Goal: Task Accomplishment & Management: Use online tool/utility

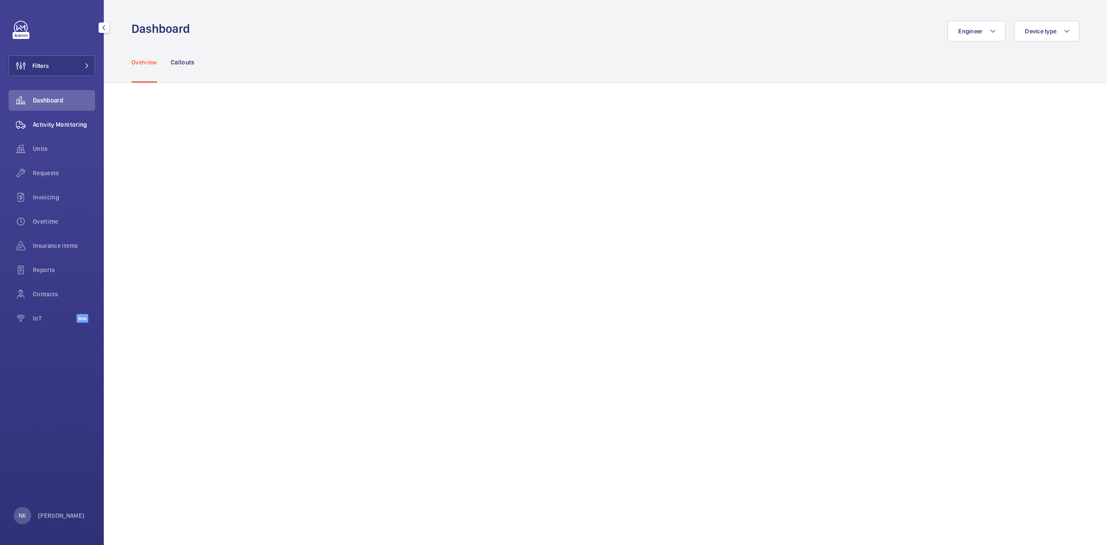
click at [47, 125] on span "Activity Monitoring" at bounding box center [64, 124] width 62 height 9
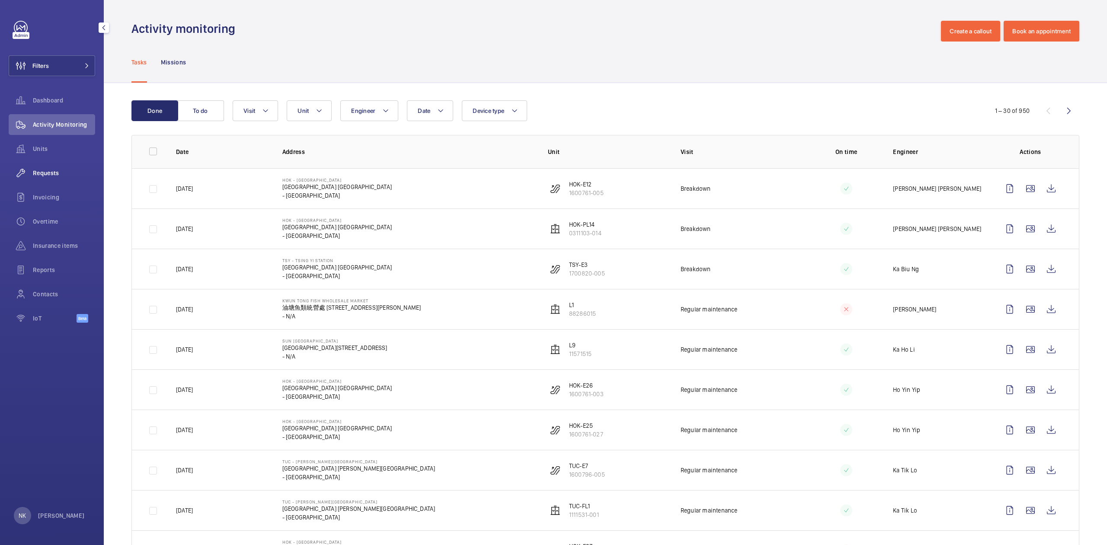
click at [53, 170] on span "Requests" at bounding box center [64, 173] width 62 height 9
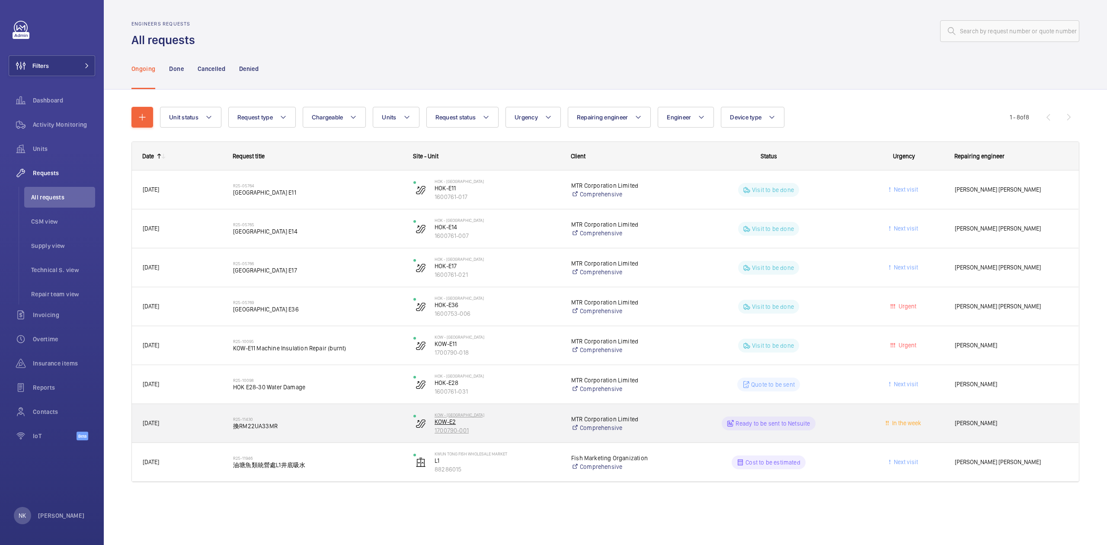
click at [522, 419] on p "KOW-E2" at bounding box center [497, 421] width 125 height 9
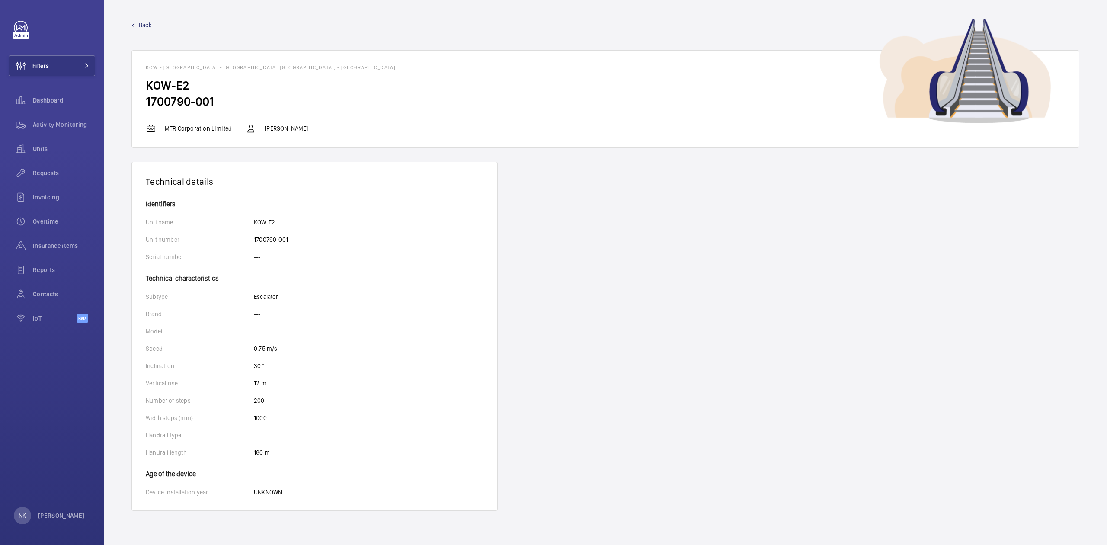
click at [144, 21] on span "Back" at bounding box center [145, 25] width 13 height 9
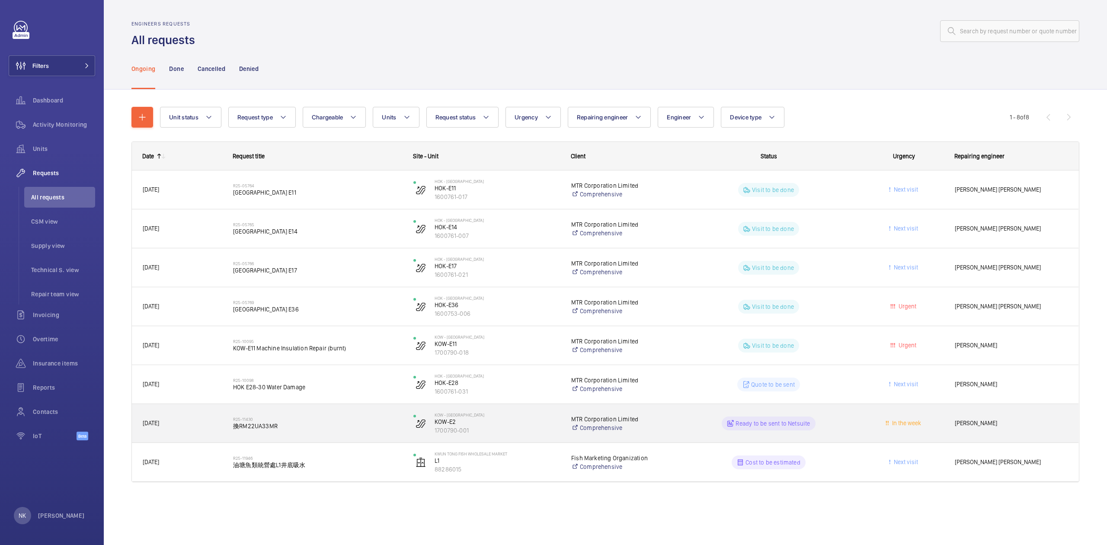
click at [262, 422] on span "換RM22UA33MR" at bounding box center [317, 426] width 169 height 9
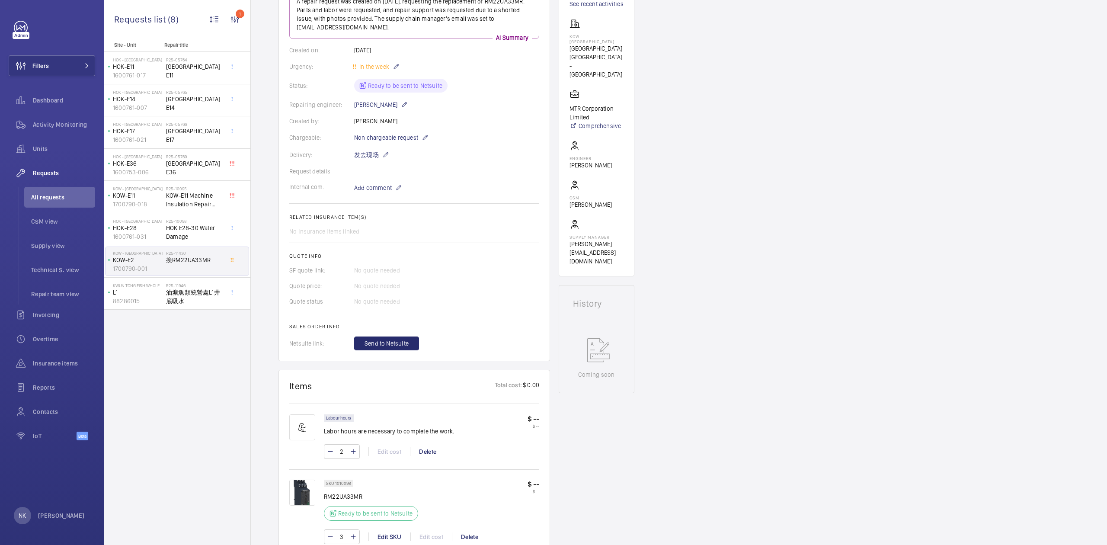
scroll to position [69, 0]
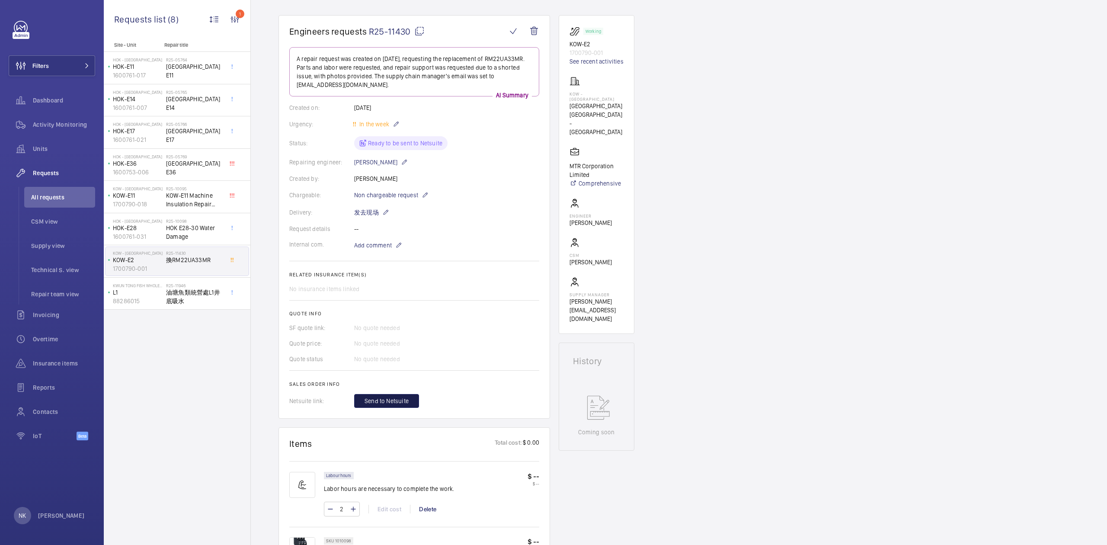
click at [388, 401] on span "Send to Netsuite" at bounding box center [386, 400] width 44 height 9
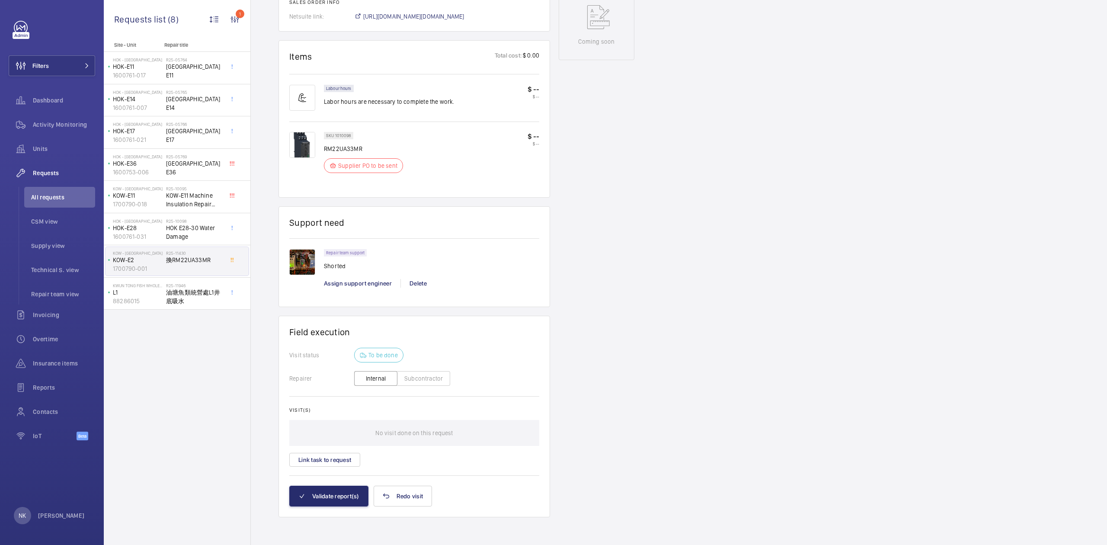
scroll to position [464, 0]
click at [334, 460] on button "Link task to request" at bounding box center [324, 460] width 71 height 14
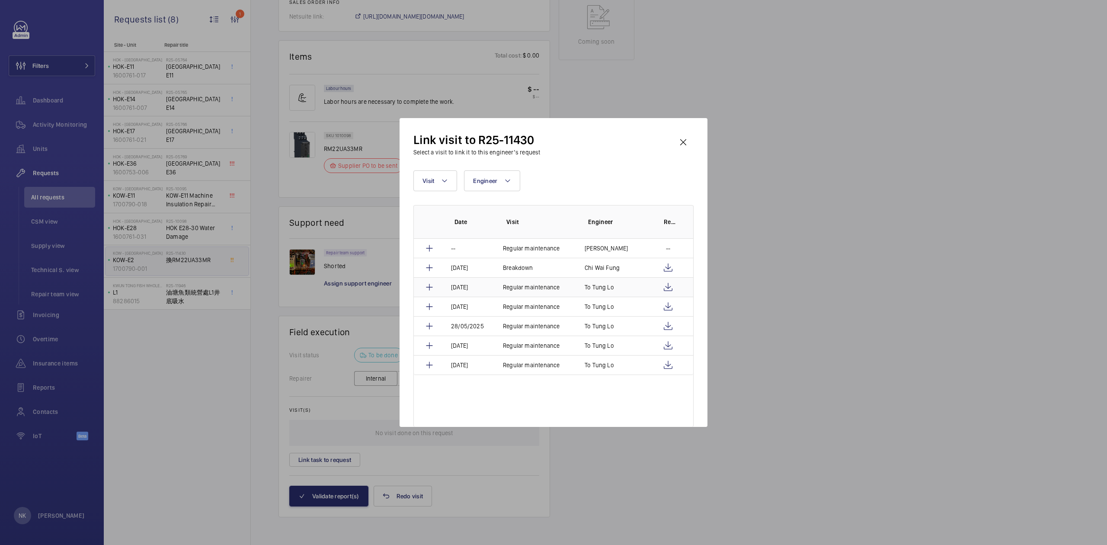
click at [536, 287] on p "Regular maintenance" at bounding box center [531, 287] width 57 height 9
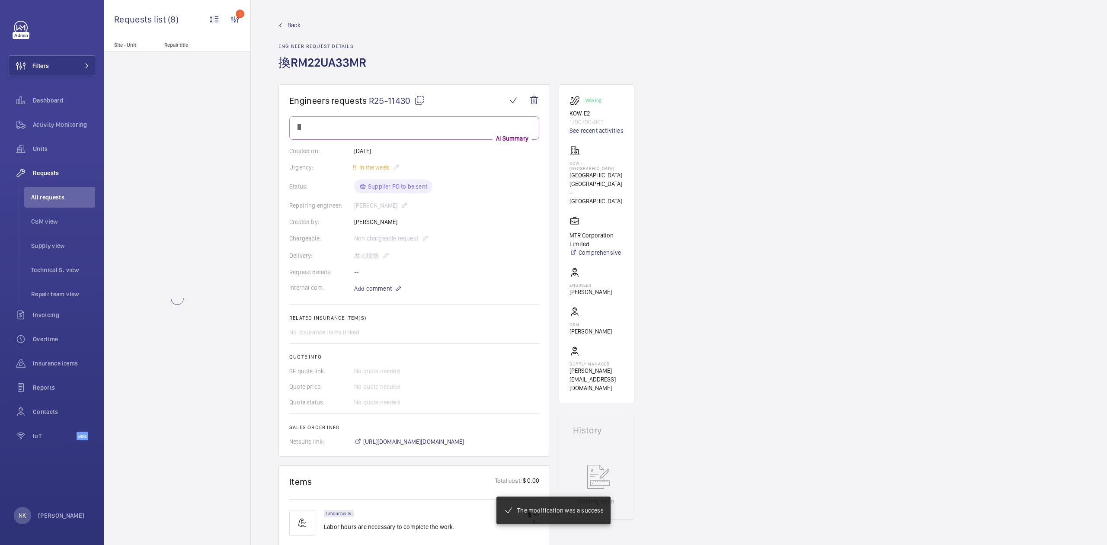
scroll to position [424, 0]
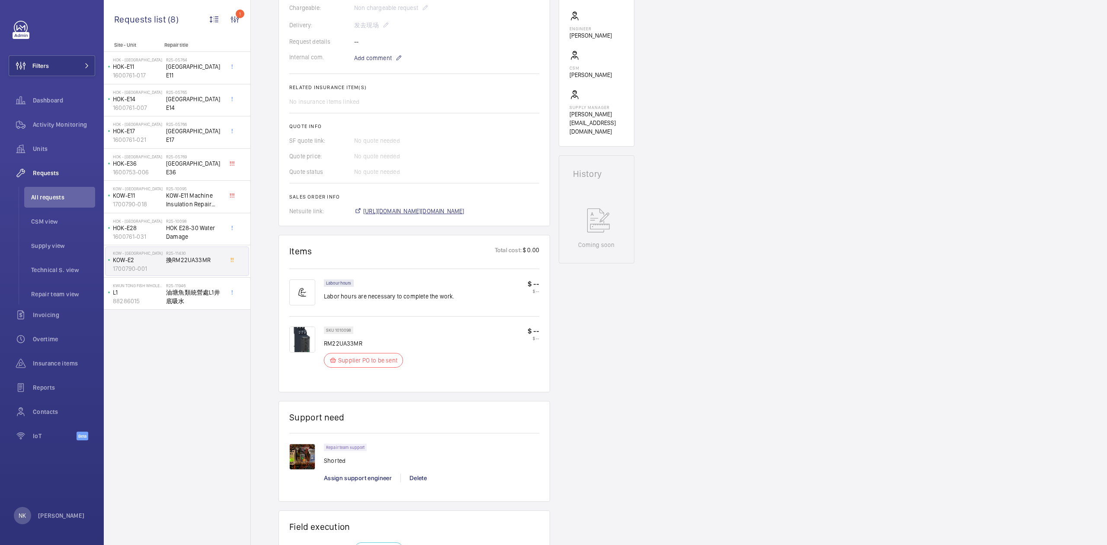
scroll to position [346, 0]
